Goal: Browse casually

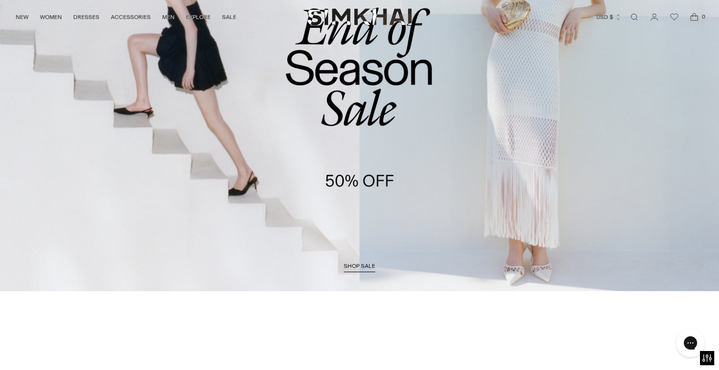
scroll to position [154, 0]
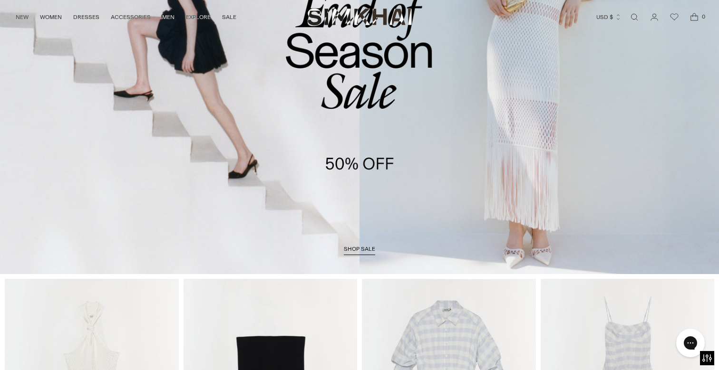
click at [351, 251] on span "shop sale" at bounding box center [359, 249] width 31 height 7
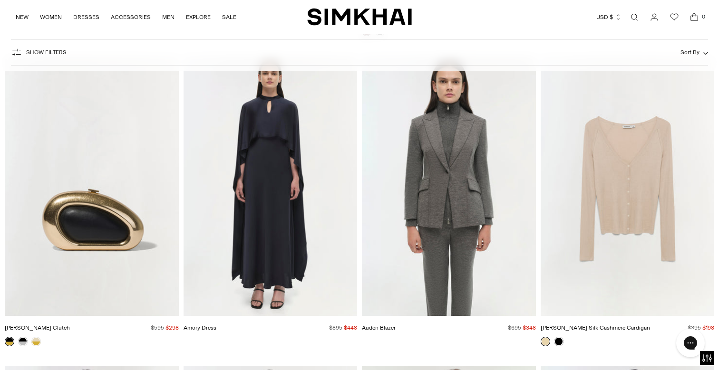
scroll to position [29635, 0]
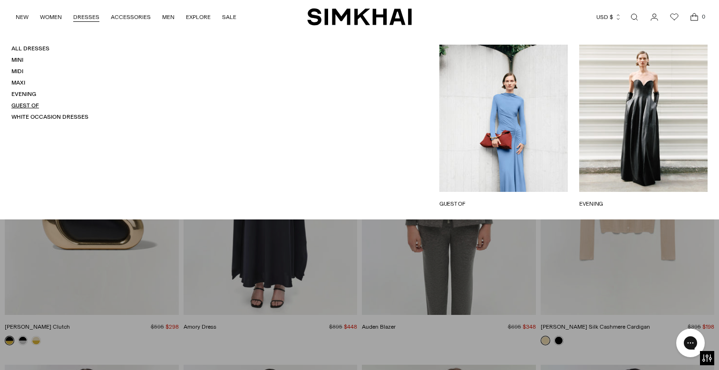
click at [23, 104] on link "Guest Of" at bounding box center [25, 105] width 28 height 7
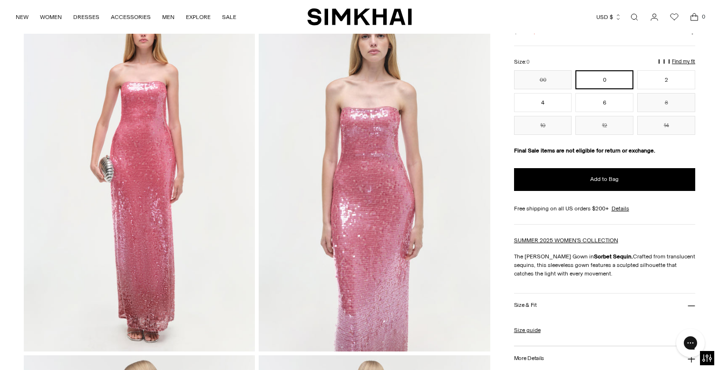
scroll to position [66, 0]
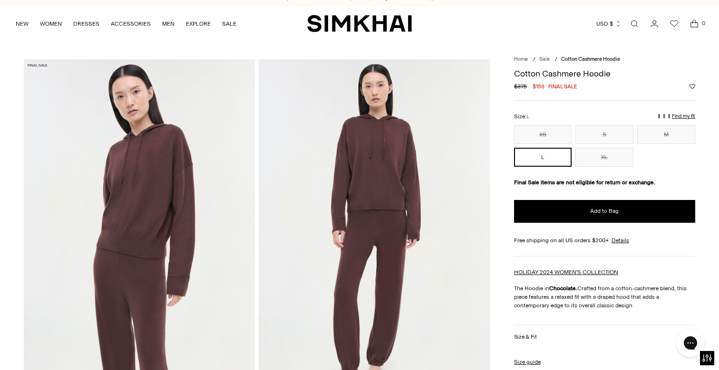
scroll to position [10, 0]
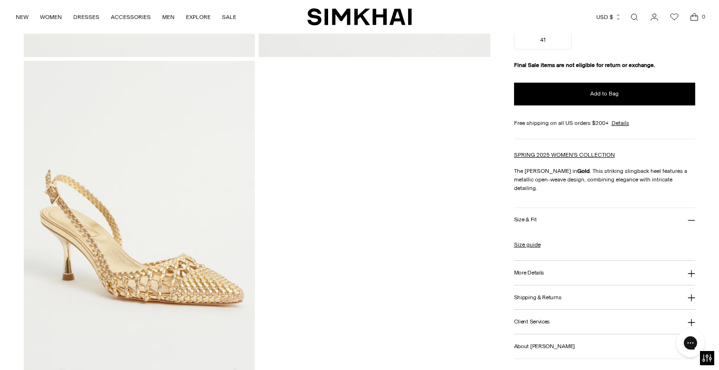
scroll to position [398, 0]
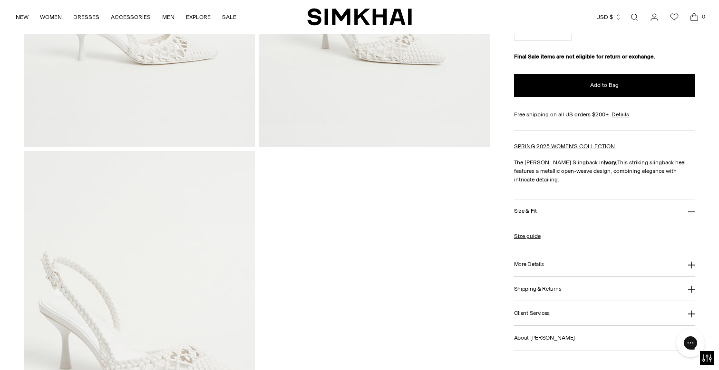
scroll to position [341, 0]
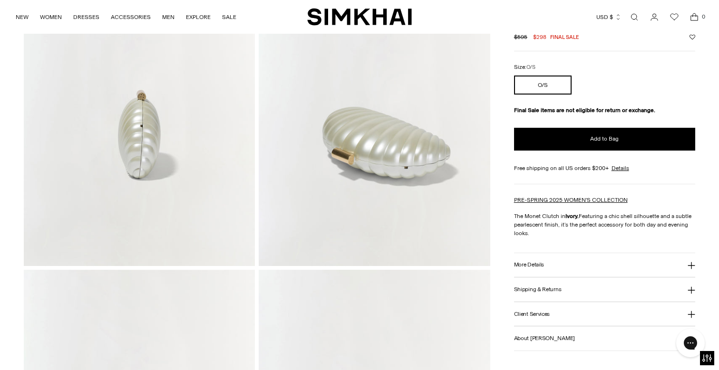
scroll to position [502, 0]
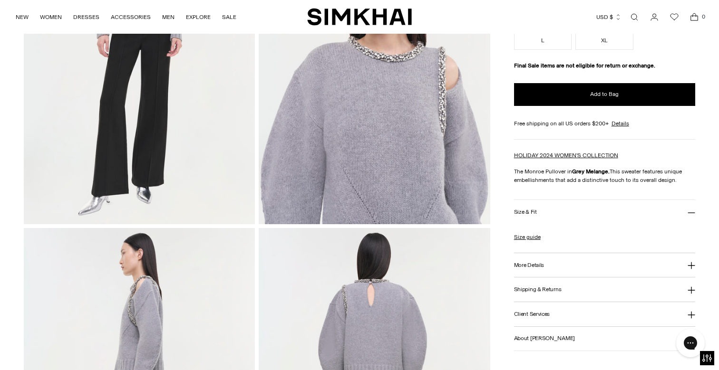
scroll to position [198, 0]
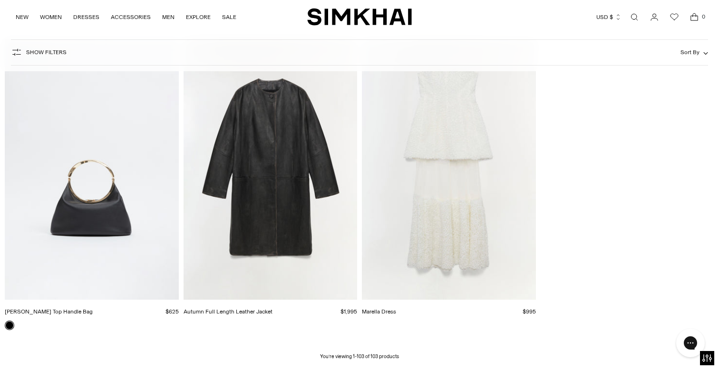
scroll to position [7840, 0]
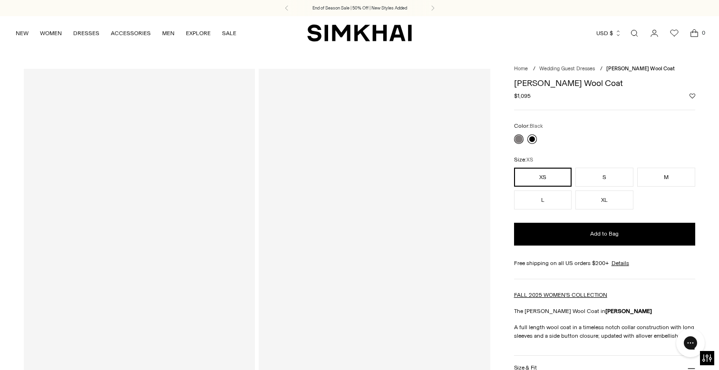
click at [532, 139] on link at bounding box center [532, 140] width 10 height 10
